Goal: Information Seeking & Learning: Learn about a topic

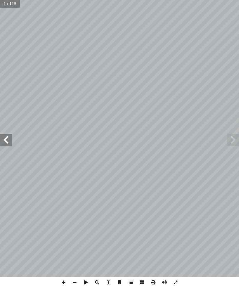
click at [230, 141] on span at bounding box center [234, 140] width 12 height 12
click at [2, 139] on span at bounding box center [6, 140] width 12 height 12
click at [5, 138] on span at bounding box center [6, 140] width 12 height 12
click at [6, 140] on span at bounding box center [6, 140] width 12 height 12
click at [4, 134] on span at bounding box center [6, 140] width 12 height 12
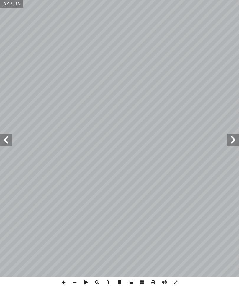
click at [239, 140] on span at bounding box center [234, 140] width 12 height 12
click at [5, 138] on span at bounding box center [6, 140] width 12 height 12
click at [4, 138] on span at bounding box center [6, 140] width 12 height 12
click at [6, 135] on span at bounding box center [6, 140] width 12 height 12
click at [3, 134] on span at bounding box center [6, 140] width 12 height 12
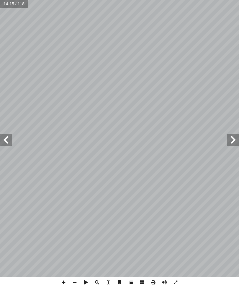
click at [2, 134] on span at bounding box center [6, 140] width 12 height 12
click at [3, 134] on span at bounding box center [6, 140] width 12 height 12
click at [4, 135] on span at bounding box center [6, 140] width 12 height 12
click at [8, 134] on span at bounding box center [6, 140] width 12 height 12
click at [5, 137] on span at bounding box center [6, 140] width 12 height 12
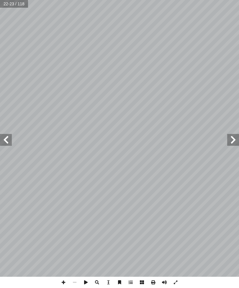
click at [2, 135] on span at bounding box center [6, 140] width 12 height 12
click at [2, 137] on span at bounding box center [6, 140] width 12 height 12
click at [4, 135] on span at bounding box center [6, 140] width 12 height 12
click at [7, 135] on span at bounding box center [6, 140] width 12 height 12
click at [8, 137] on span at bounding box center [6, 140] width 12 height 12
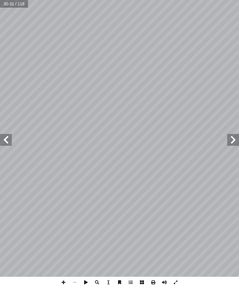
click at [6, 135] on span at bounding box center [6, 140] width 12 height 12
click at [9, 135] on span at bounding box center [6, 140] width 12 height 12
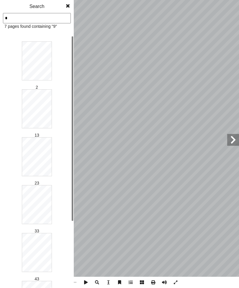
type input "**"
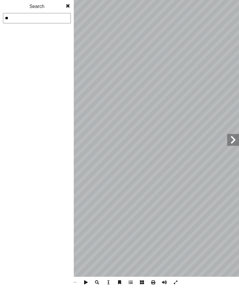
click at [52, 239] on div "1 2 3 4 5 6 7 8 9 10 11 12 13 14 15 16 17 18 19 20 21 22 23 24 25 26 27 28 29 3…" at bounding box center [37, 161] width 74 height 253
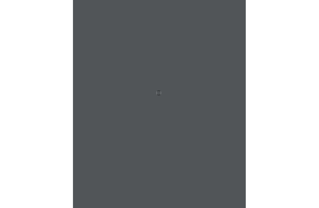
scroll to position [15, 0]
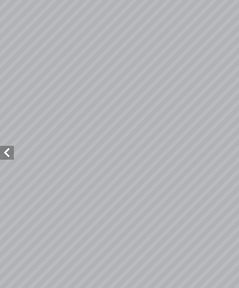
click at [4, 134] on span at bounding box center [6, 140] width 12 height 12
click at [4, 137] on span at bounding box center [6, 140] width 12 height 12
click at [7, 136] on span at bounding box center [6, 140] width 12 height 12
click at [5, 135] on span at bounding box center [6, 140] width 12 height 12
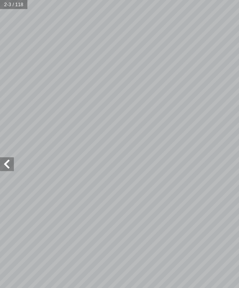
click at [5, 135] on span at bounding box center [6, 140] width 12 height 12
click at [7, 136] on span at bounding box center [6, 140] width 12 height 12
click at [7, 139] on span at bounding box center [6, 140] width 12 height 12
click at [4, 137] on span at bounding box center [6, 140] width 12 height 12
click at [3, 137] on span at bounding box center [6, 140] width 12 height 12
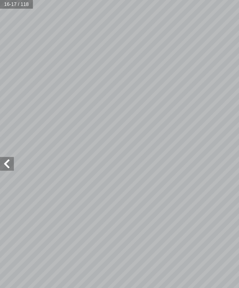
click at [6, 138] on span at bounding box center [6, 140] width 12 height 12
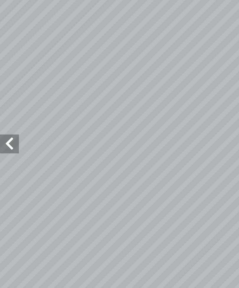
click at [4, 134] on span at bounding box center [6, 140] width 12 height 12
click at [6, 134] on span at bounding box center [6, 140] width 12 height 12
click at [7, 134] on span at bounding box center [6, 140] width 12 height 12
click at [6, 134] on span at bounding box center [6, 140] width 12 height 12
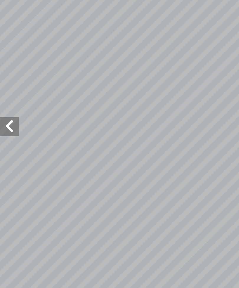
click at [6, 134] on span at bounding box center [6, 140] width 12 height 12
click at [10, 134] on span at bounding box center [6, 140] width 12 height 12
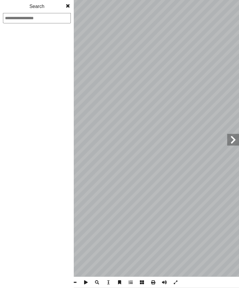
click at [36, 20] on input at bounding box center [37, 18] width 68 height 10
click at [19, 20] on input at bounding box center [37, 18] width 68 height 10
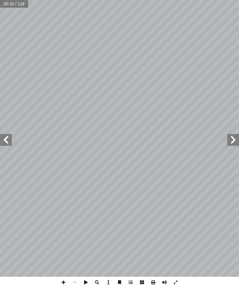
click at [8, 140] on span at bounding box center [6, 140] width 12 height 12
click at [8, 139] on span at bounding box center [6, 140] width 12 height 12
click at [4, 136] on span at bounding box center [6, 140] width 12 height 12
click at [4, 135] on span at bounding box center [6, 140] width 12 height 12
click at [4, 137] on span at bounding box center [6, 140] width 12 height 12
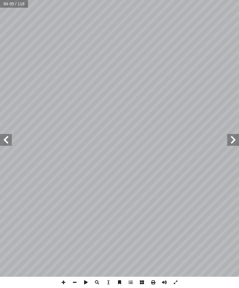
click at [2, 142] on span at bounding box center [6, 140] width 12 height 12
click at [4, 140] on span at bounding box center [6, 140] width 12 height 12
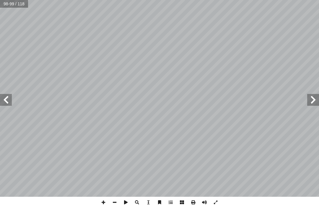
click at [9, 95] on span at bounding box center [6, 100] width 12 height 12
click at [4, 95] on span at bounding box center [6, 100] width 12 height 12
